Goal: Task Accomplishment & Management: Manage account settings

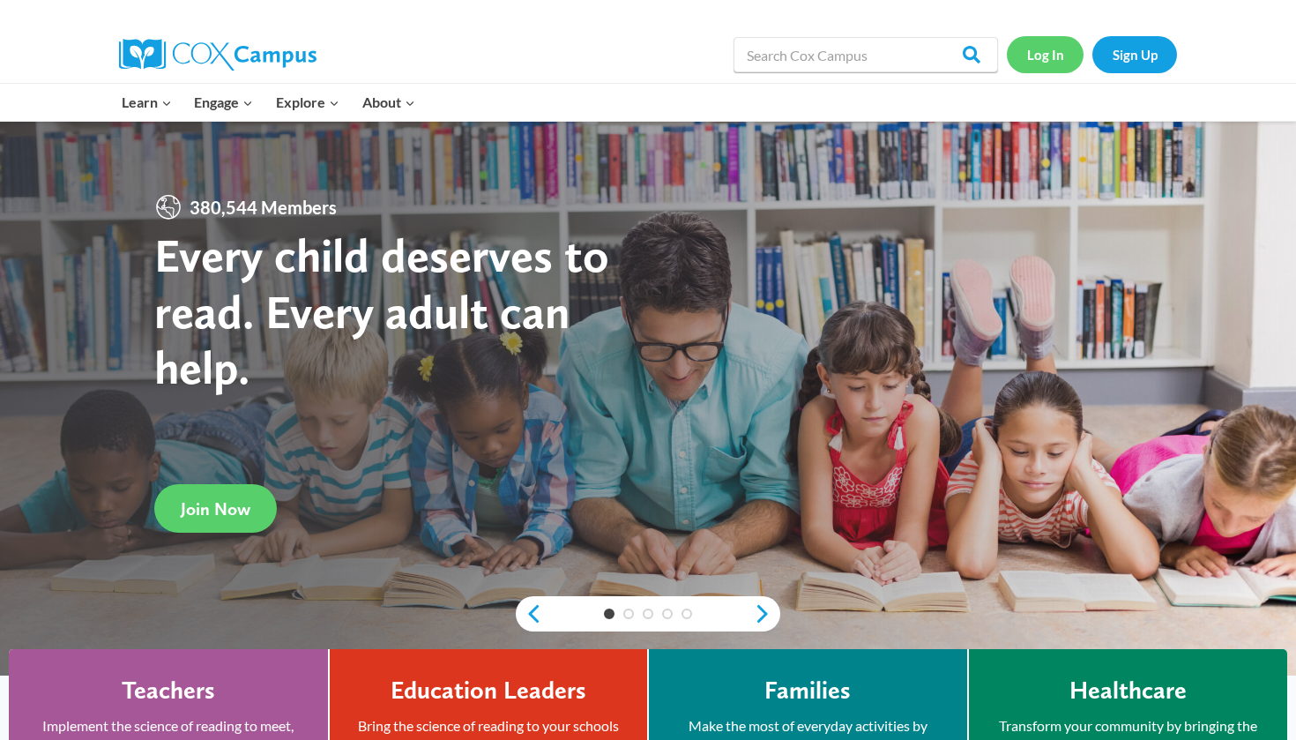
click at [1040, 50] on link "Log In" at bounding box center [1045, 54] width 77 height 36
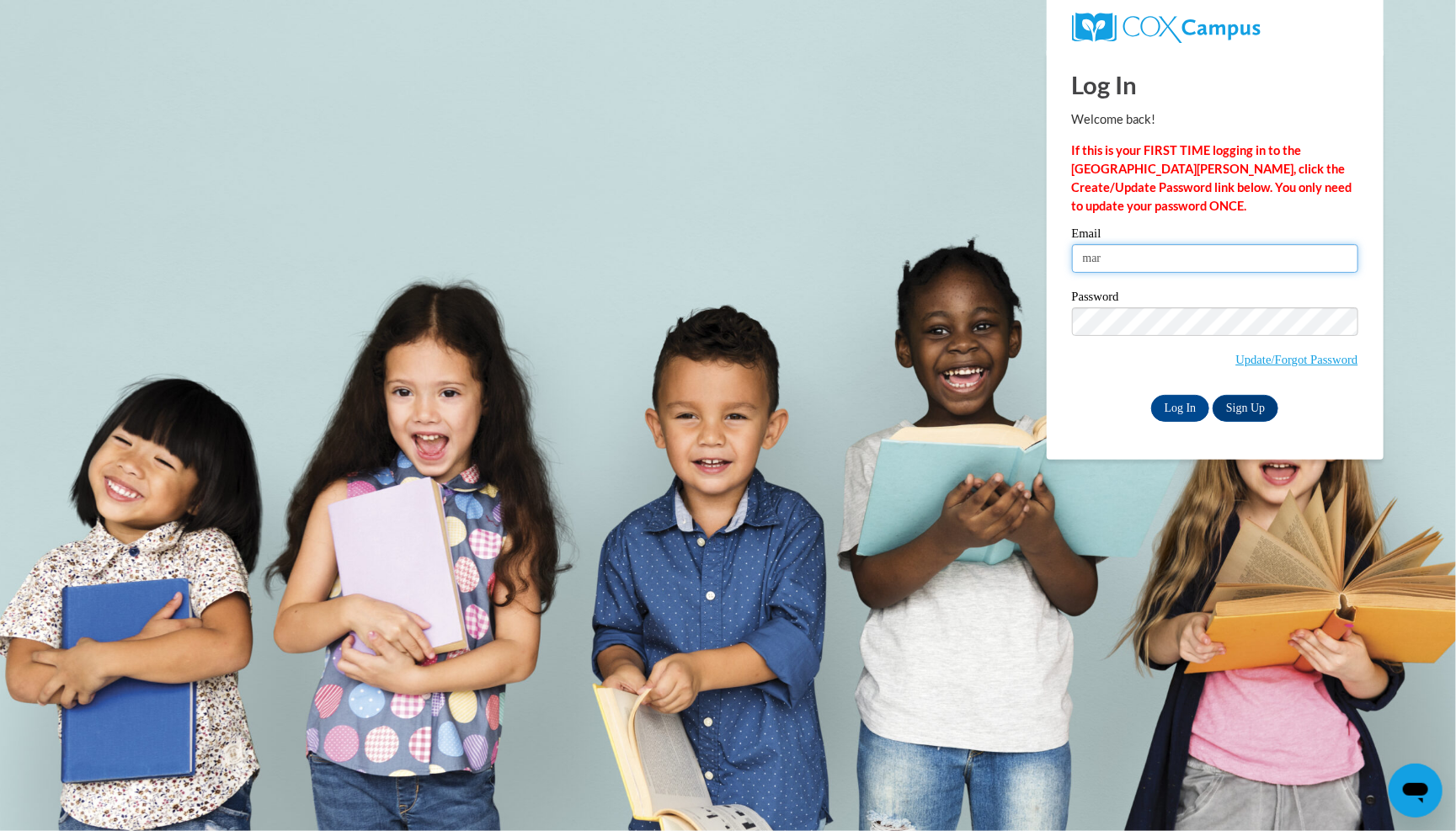
type input "mariayyariel242@gmail.com"
click at [1170, 400] on input "Log In" at bounding box center [1181, 408] width 59 height 27
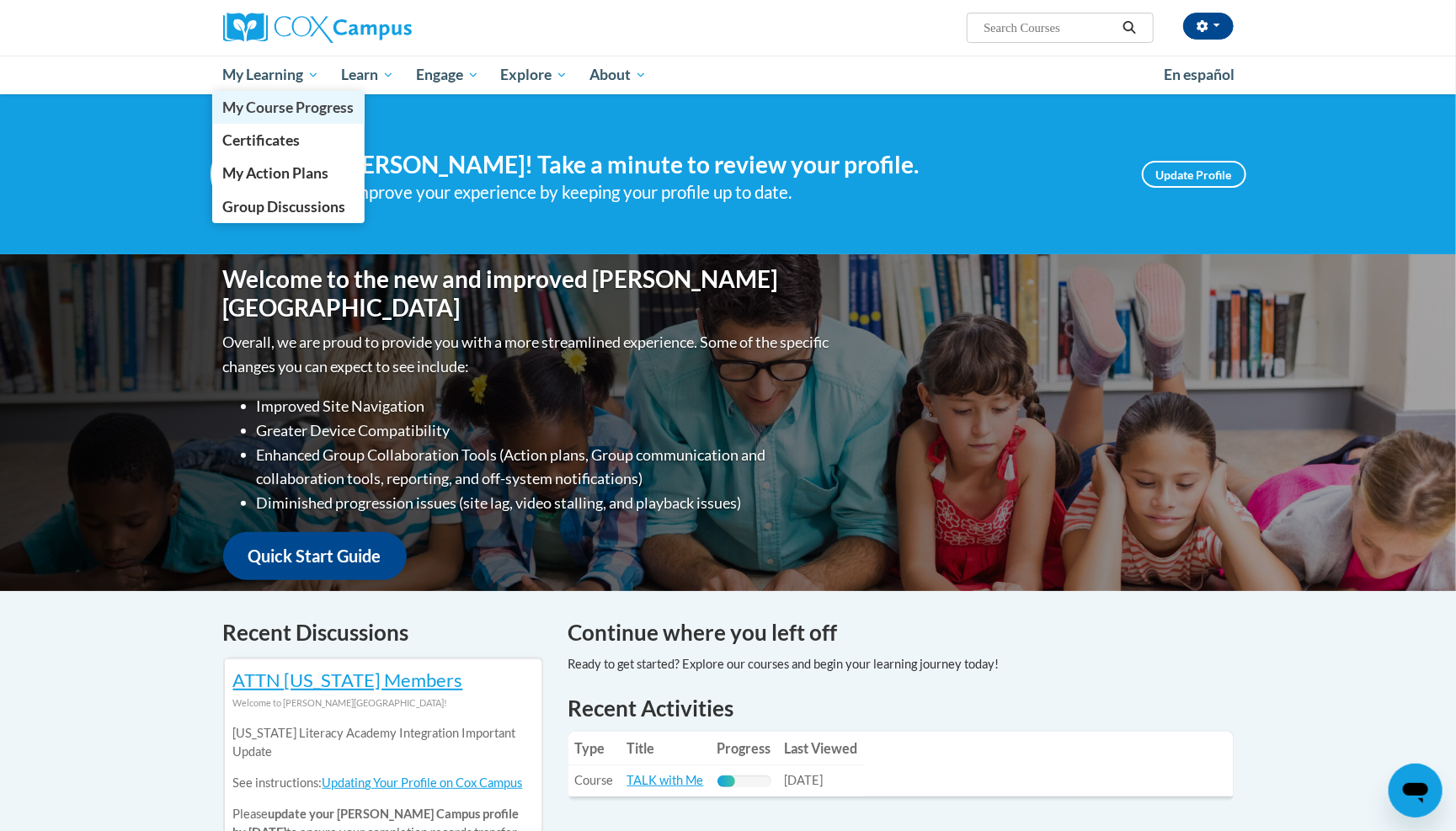
click at [312, 114] on span "My Course Progress" at bounding box center [289, 107] width 132 height 18
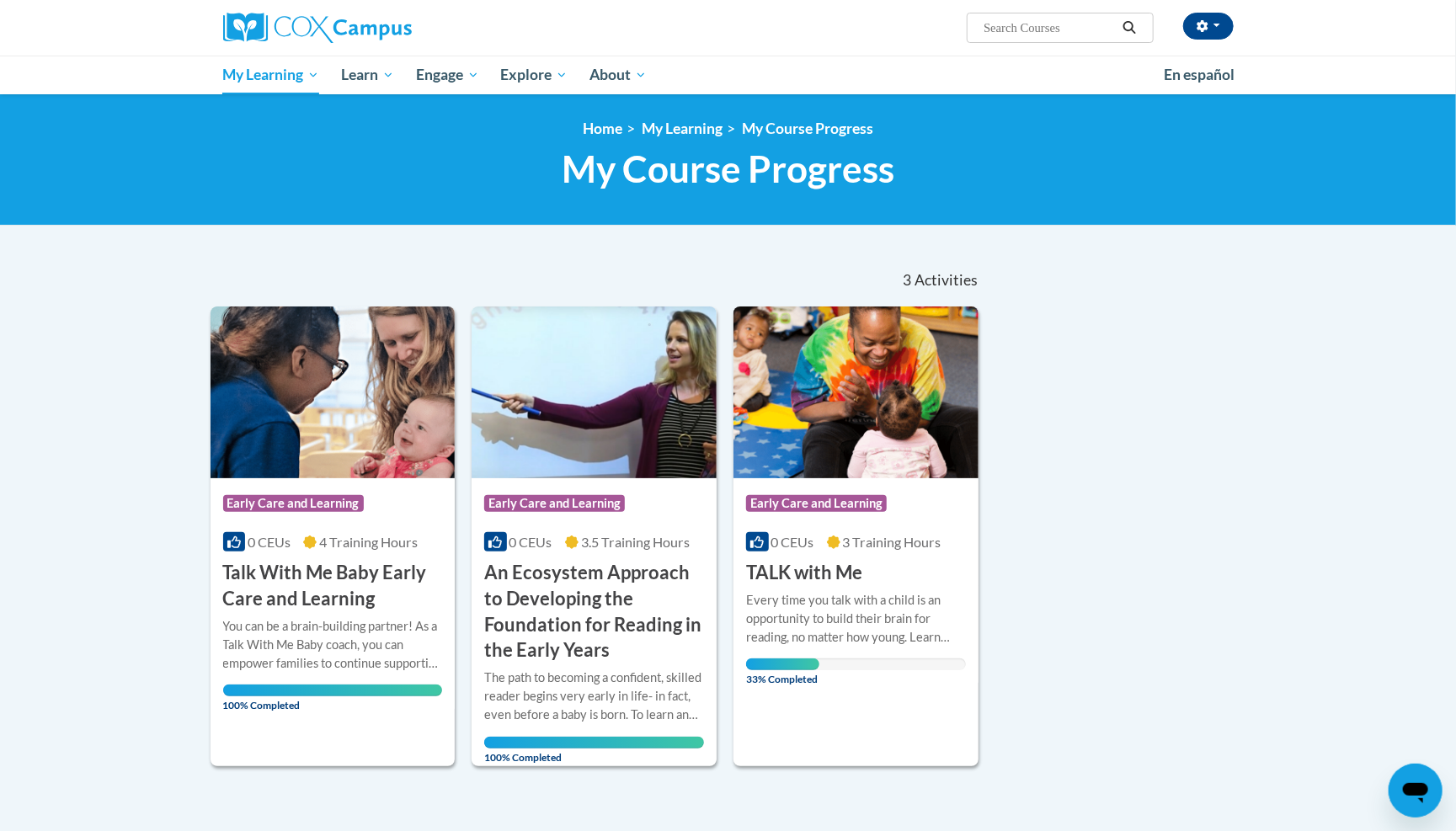
click at [829, 538] on icon at bounding box center [834, 543] width 13 height 13
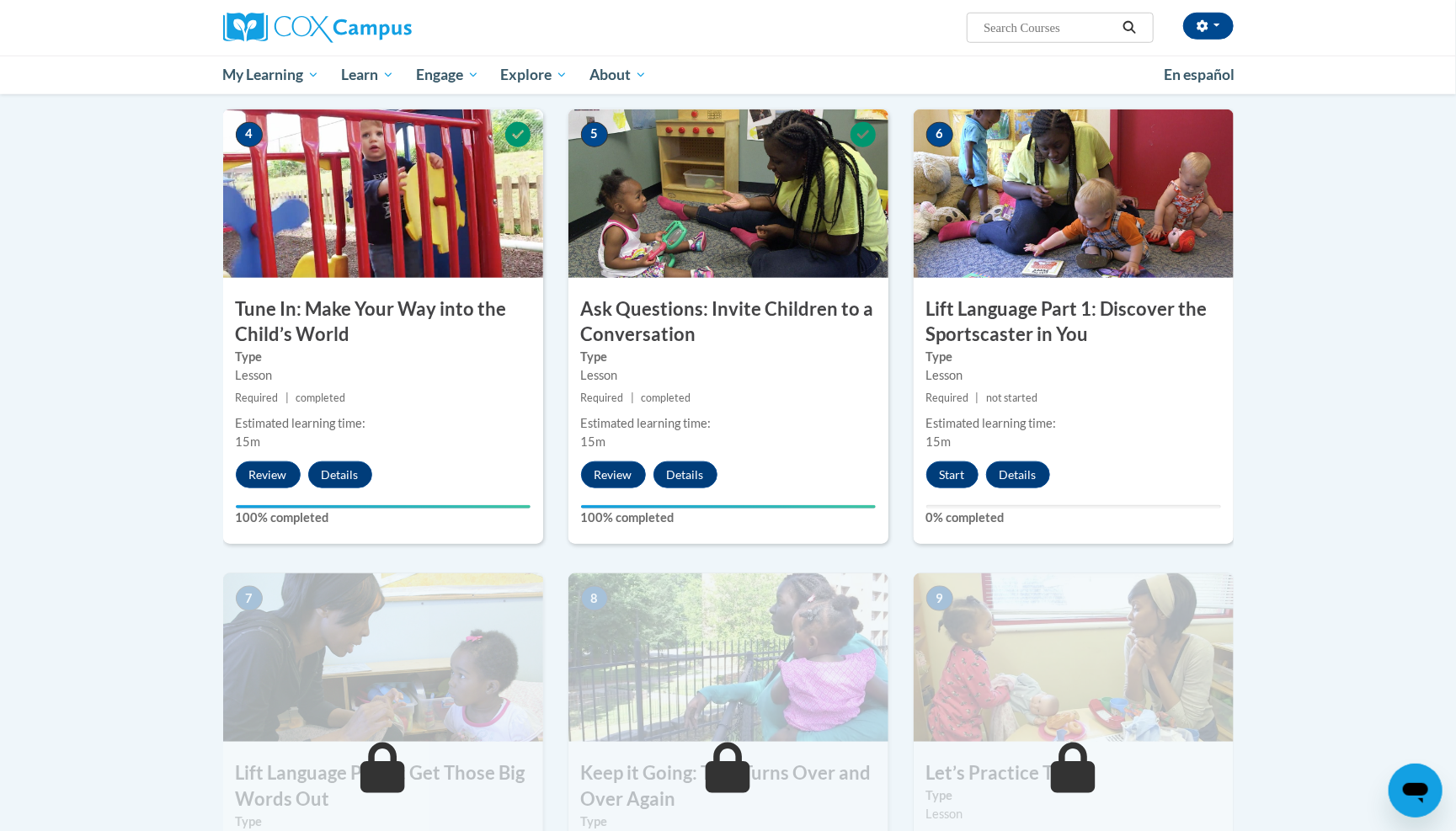
scroll to position [771, 0]
click at [948, 465] on button "Start" at bounding box center [953, 474] width 53 height 27
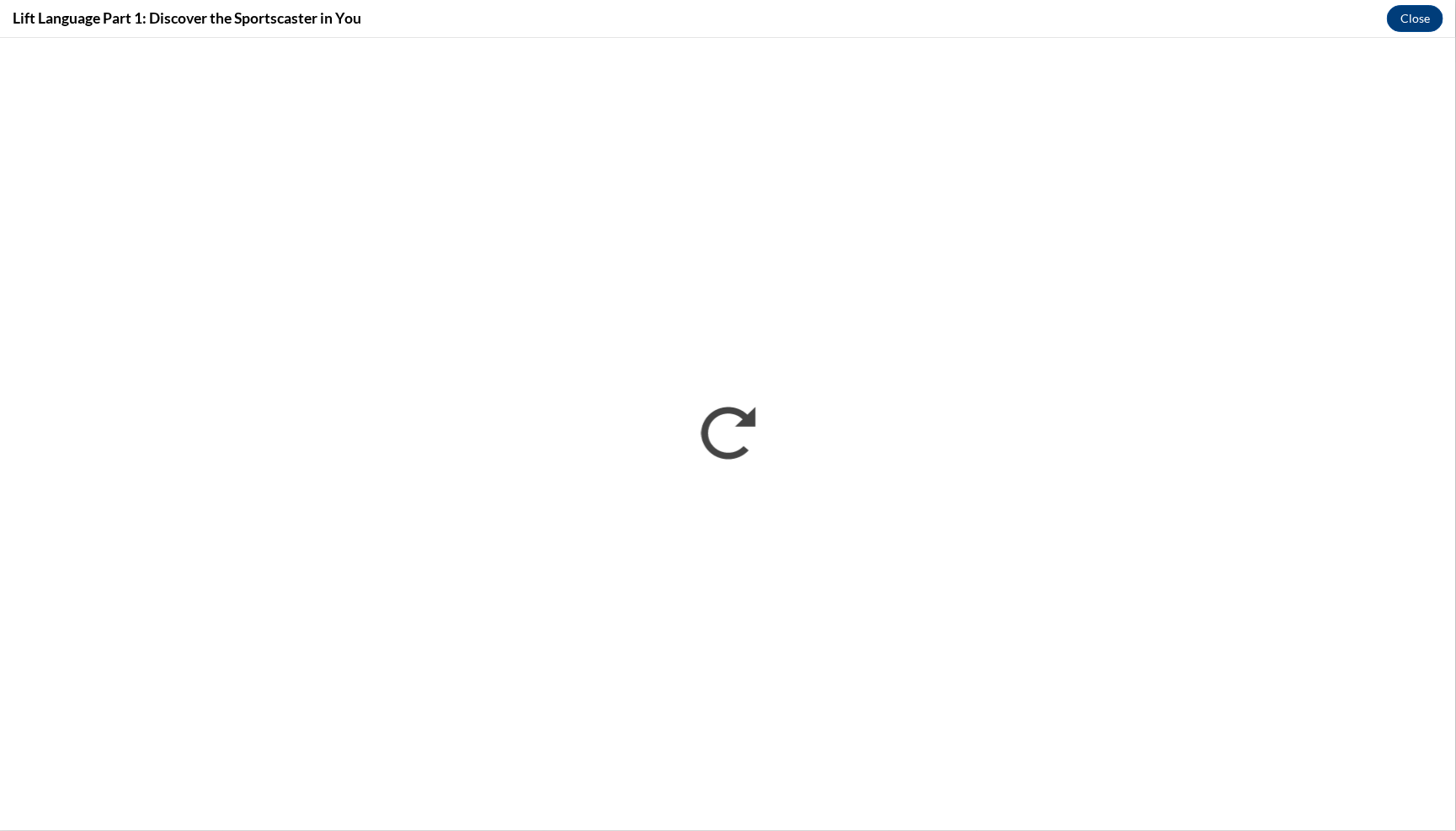
scroll to position [0, 0]
click at [1417, 21] on button "Close" at bounding box center [1415, 18] width 56 height 27
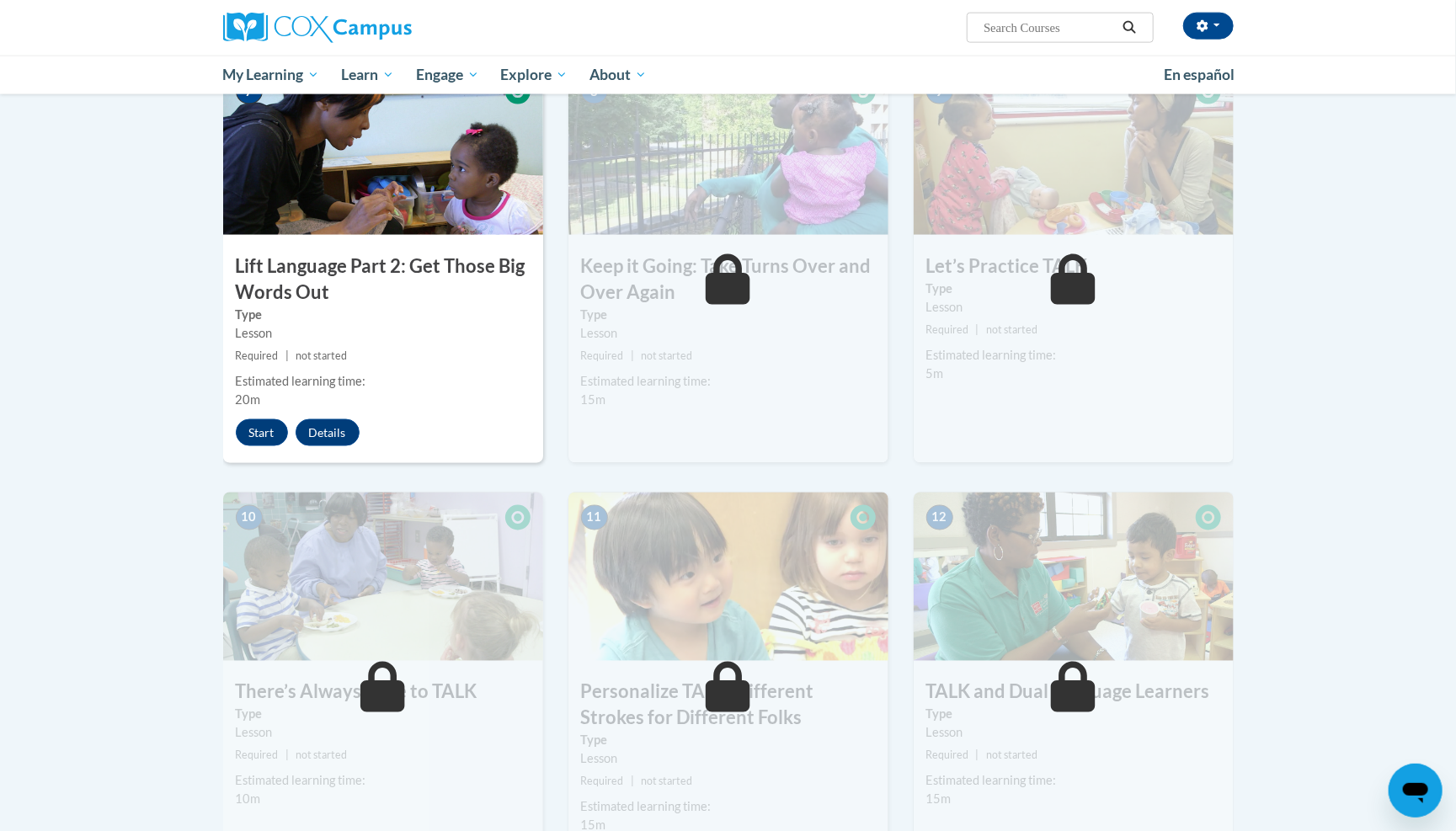
scroll to position [1292, 0]
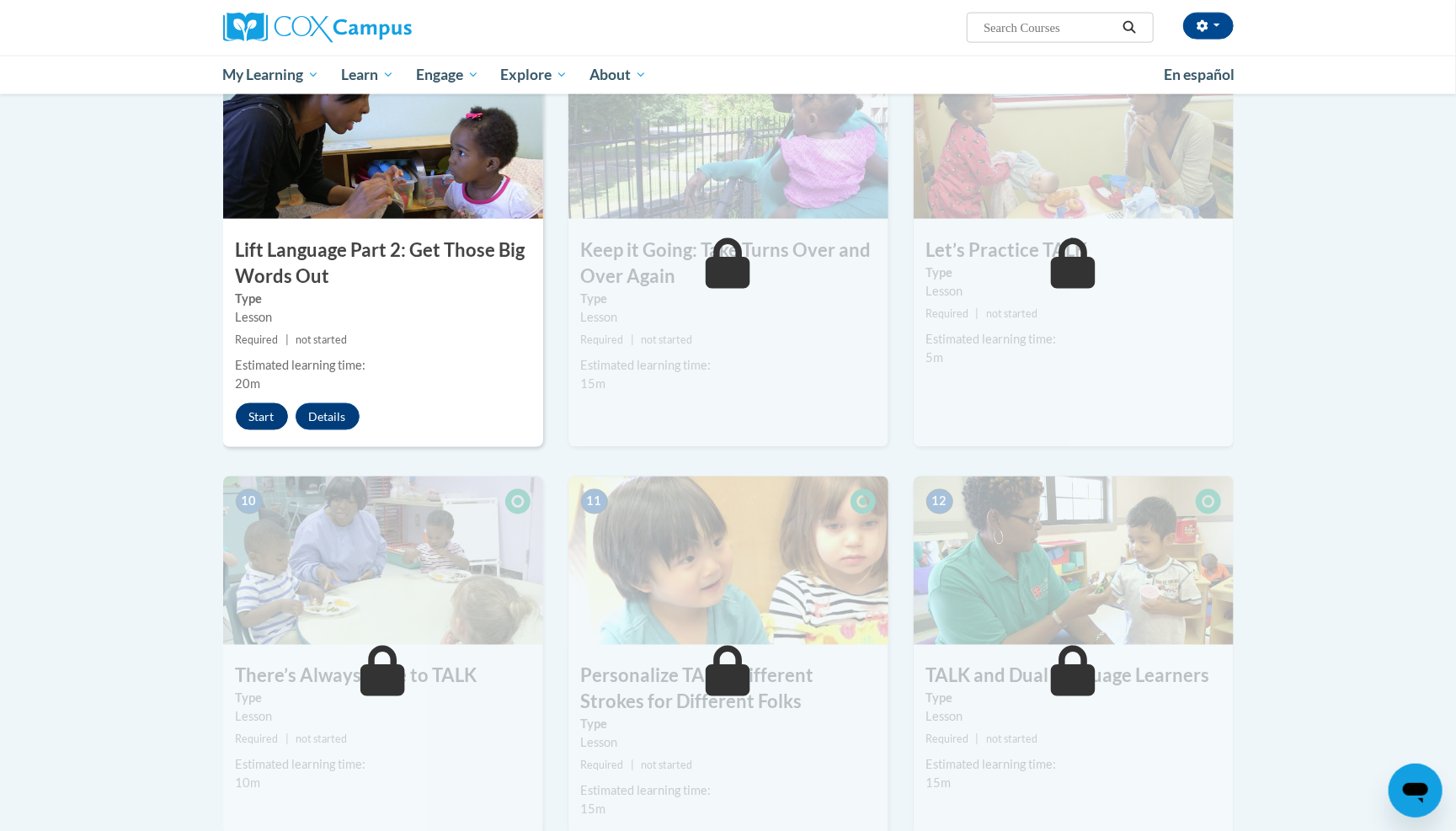
click at [266, 403] on button "Start" at bounding box center [262, 416] width 53 height 27
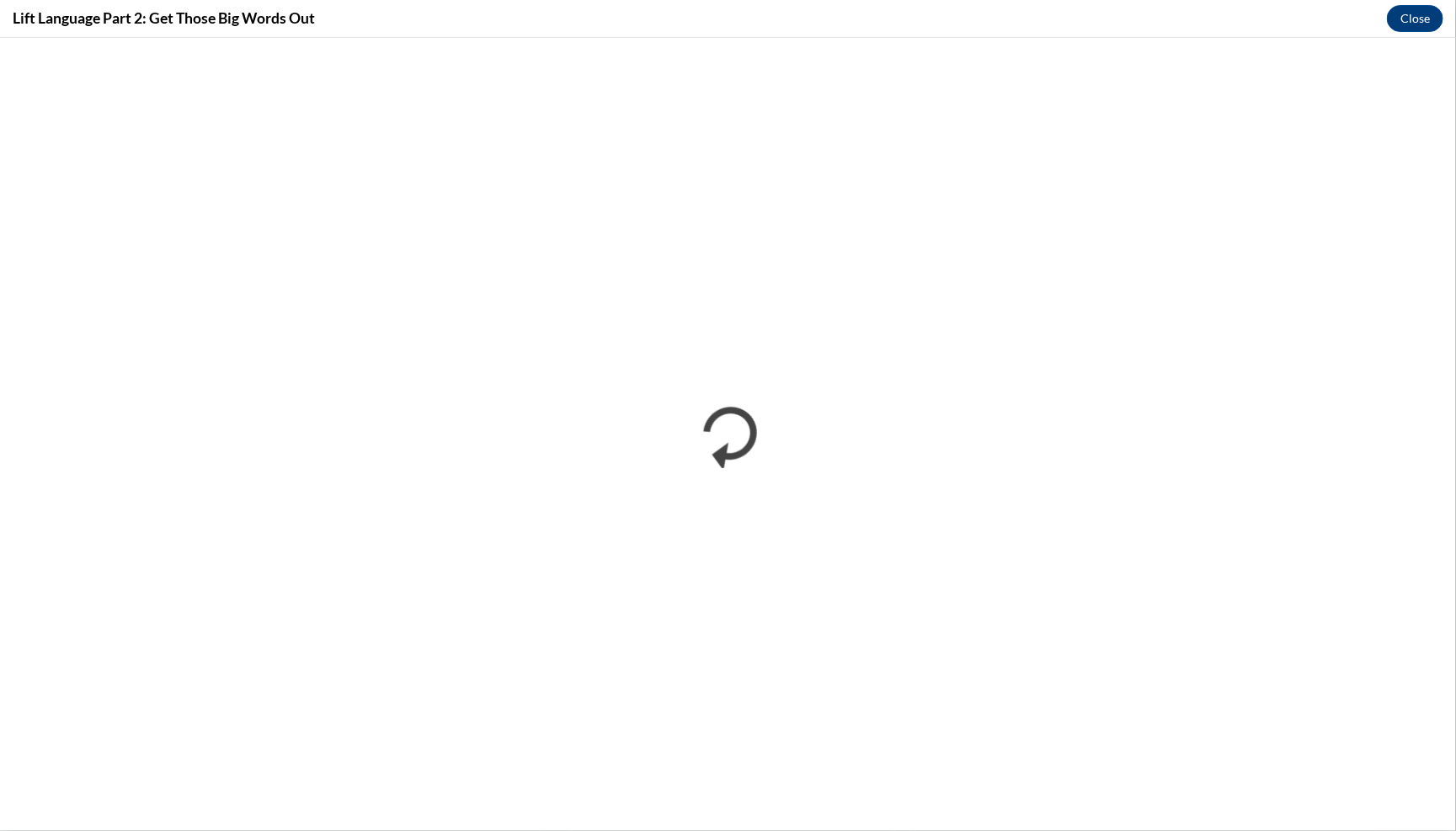
scroll to position [0, 0]
